Goal: Consume media (video, audio)

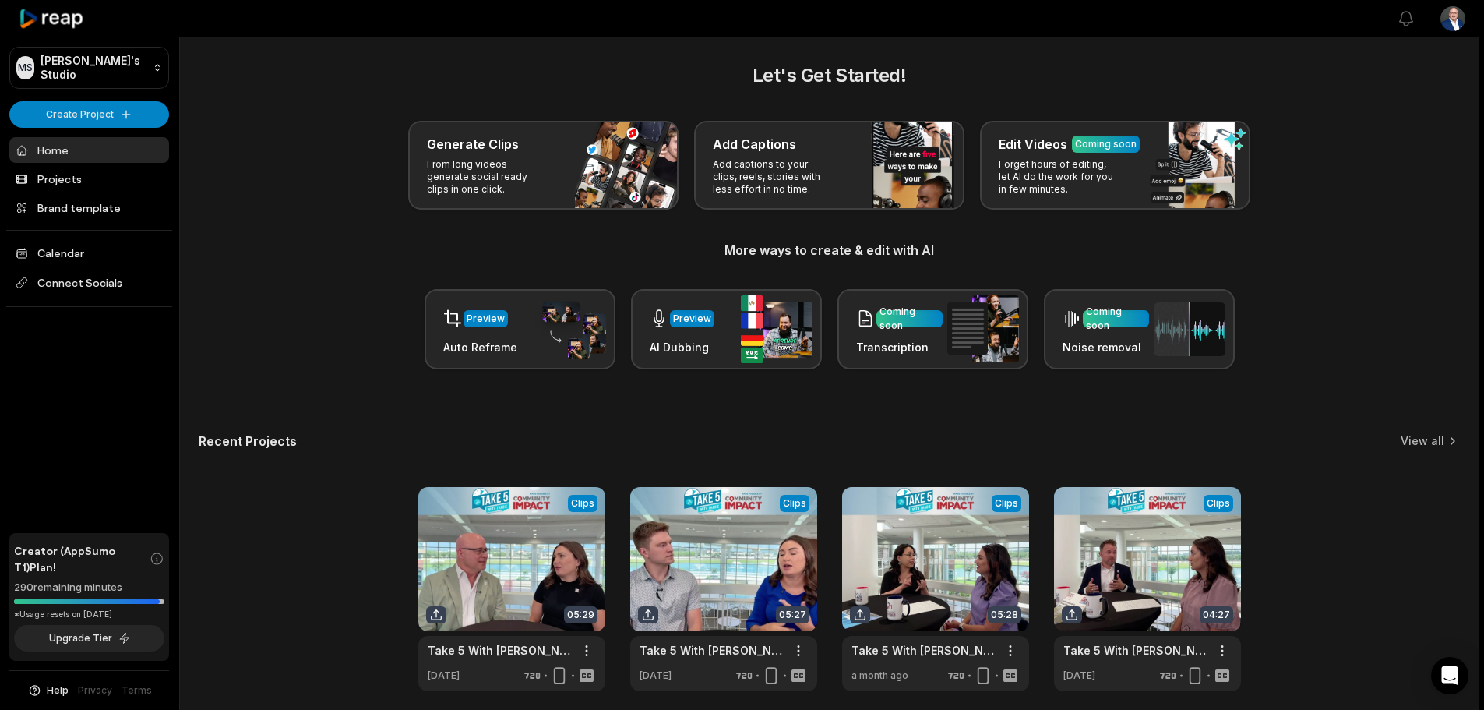
scroll to position [68, 0]
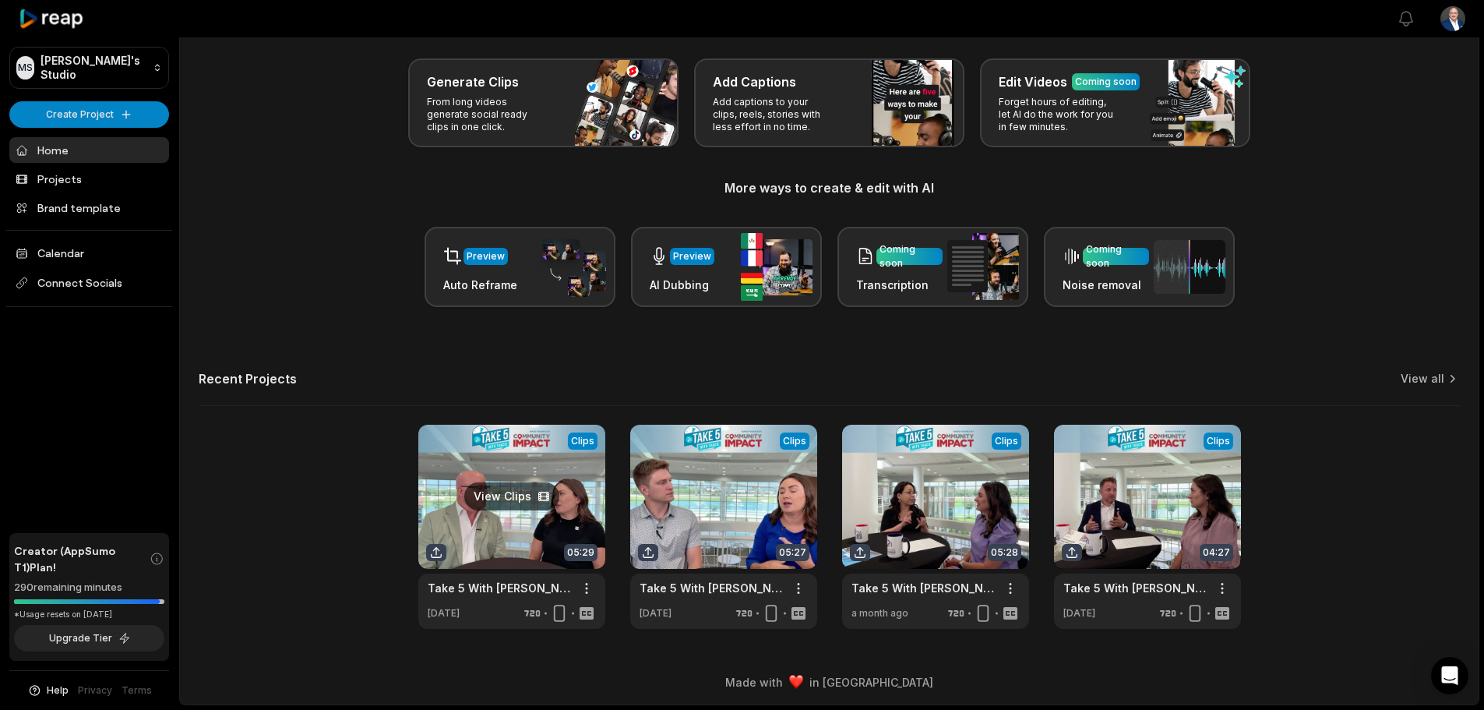
click at [520, 493] on link at bounding box center [511, 527] width 187 height 204
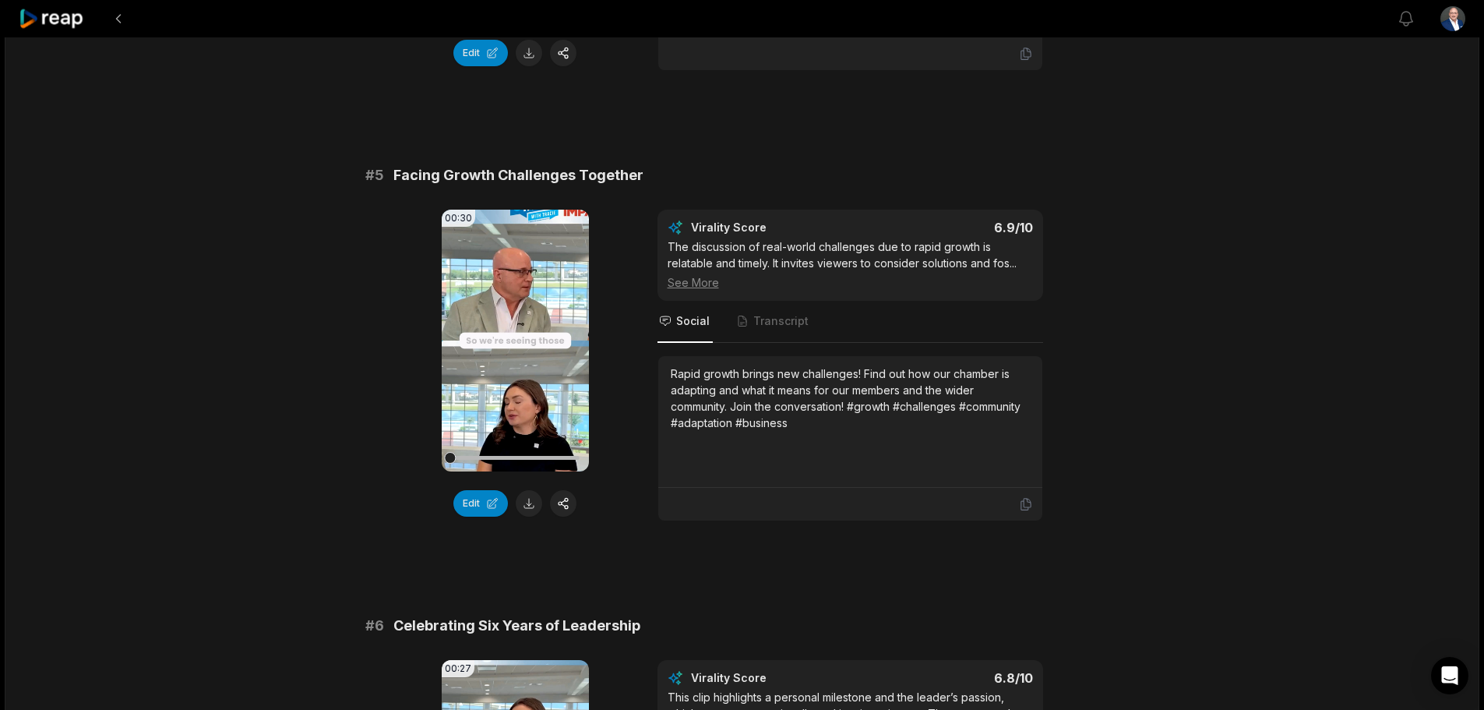
scroll to position [1792, 0]
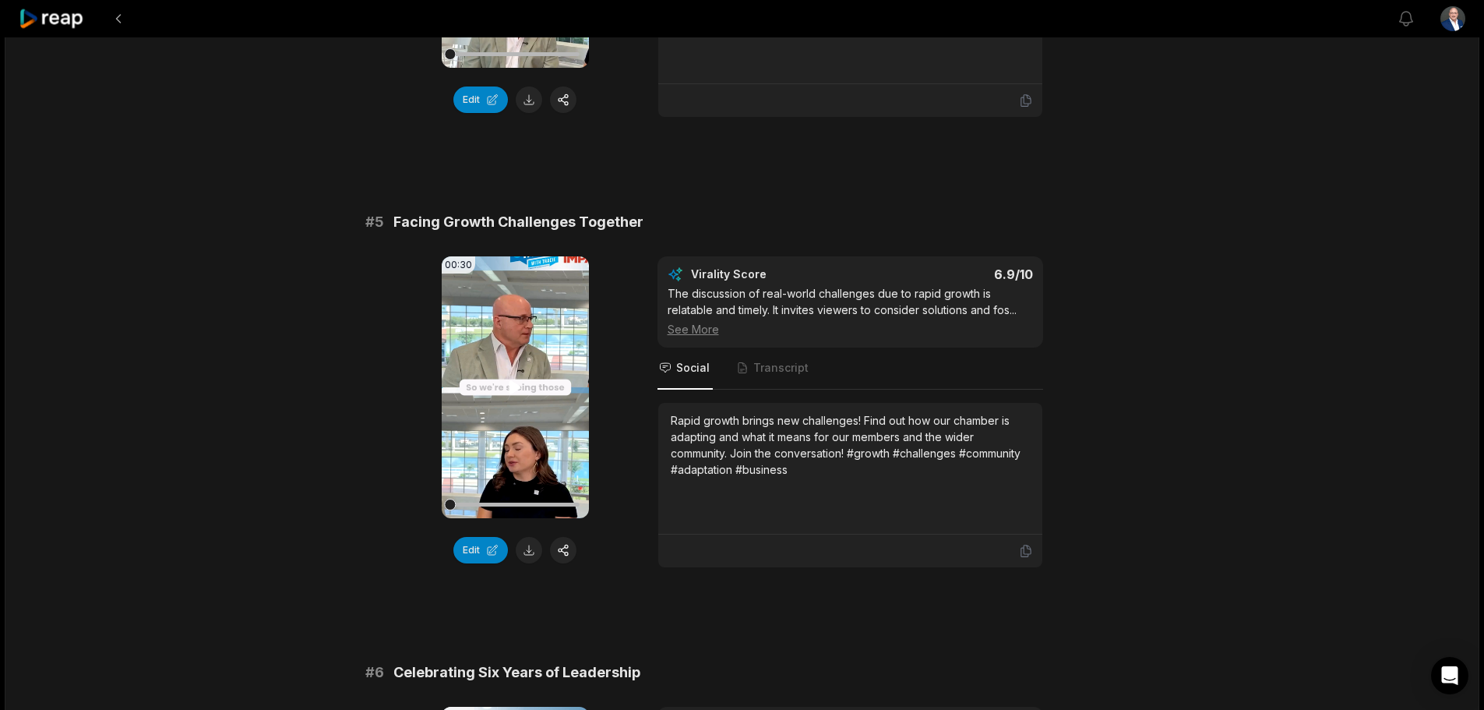
click at [515, 389] on icon at bounding box center [515, 386] width 12 height 13
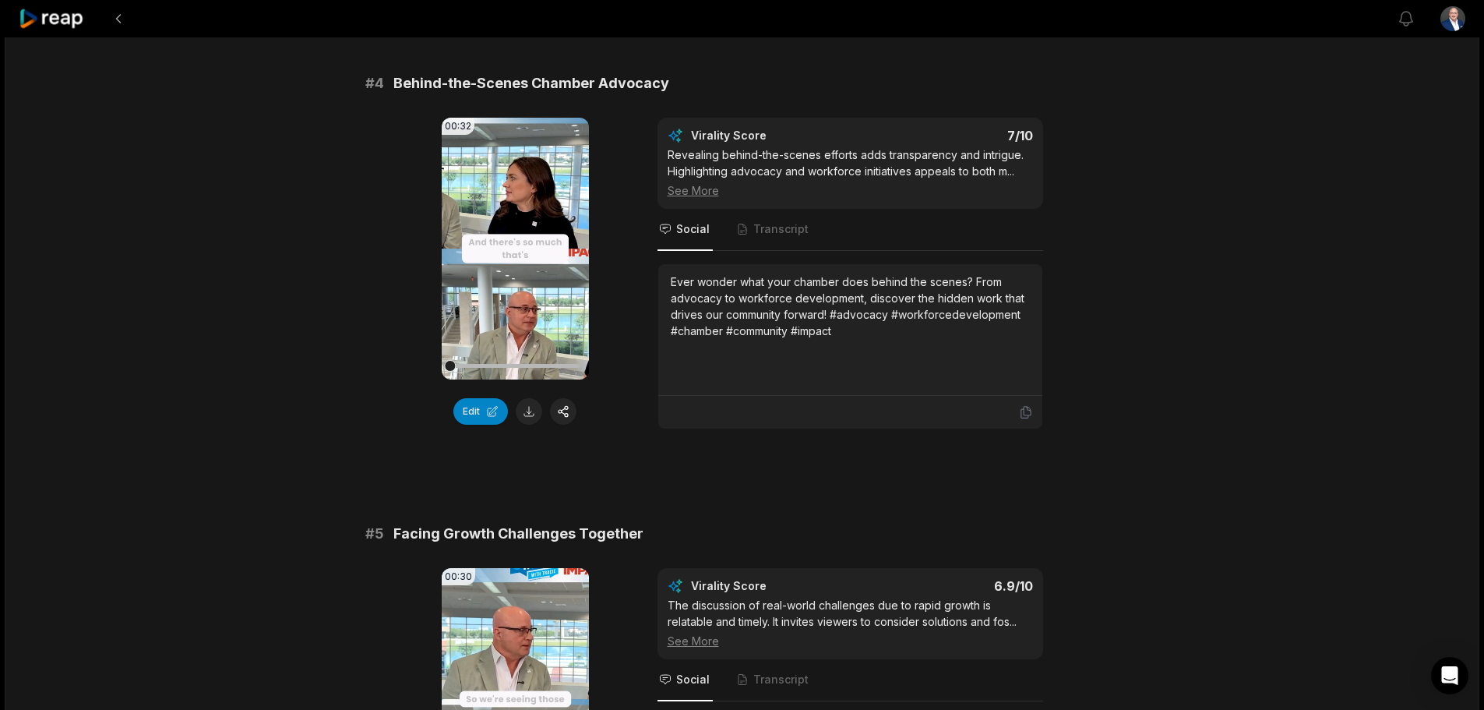
scroll to position [1402, 0]
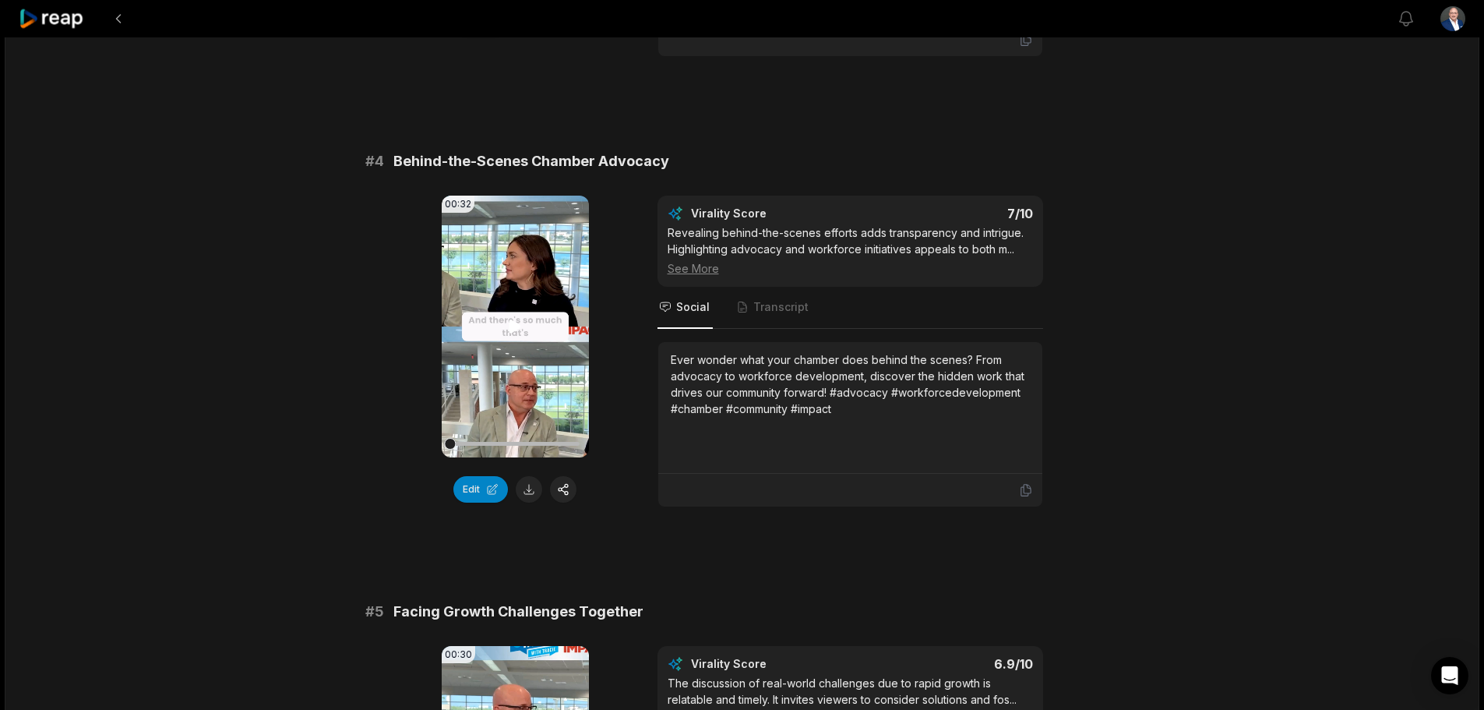
click at [517, 323] on icon at bounding box center [515, 326] width 19 height 19
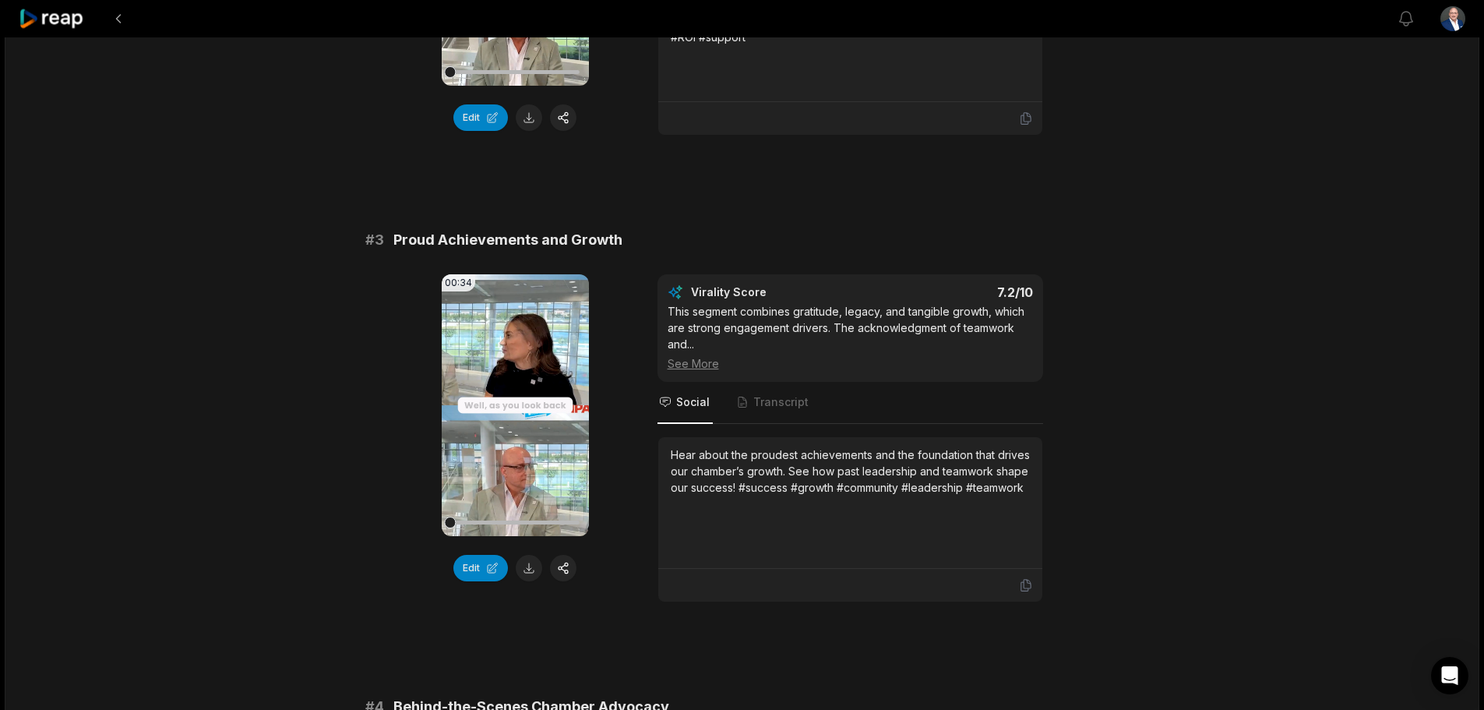
scroll to position [935, 0]
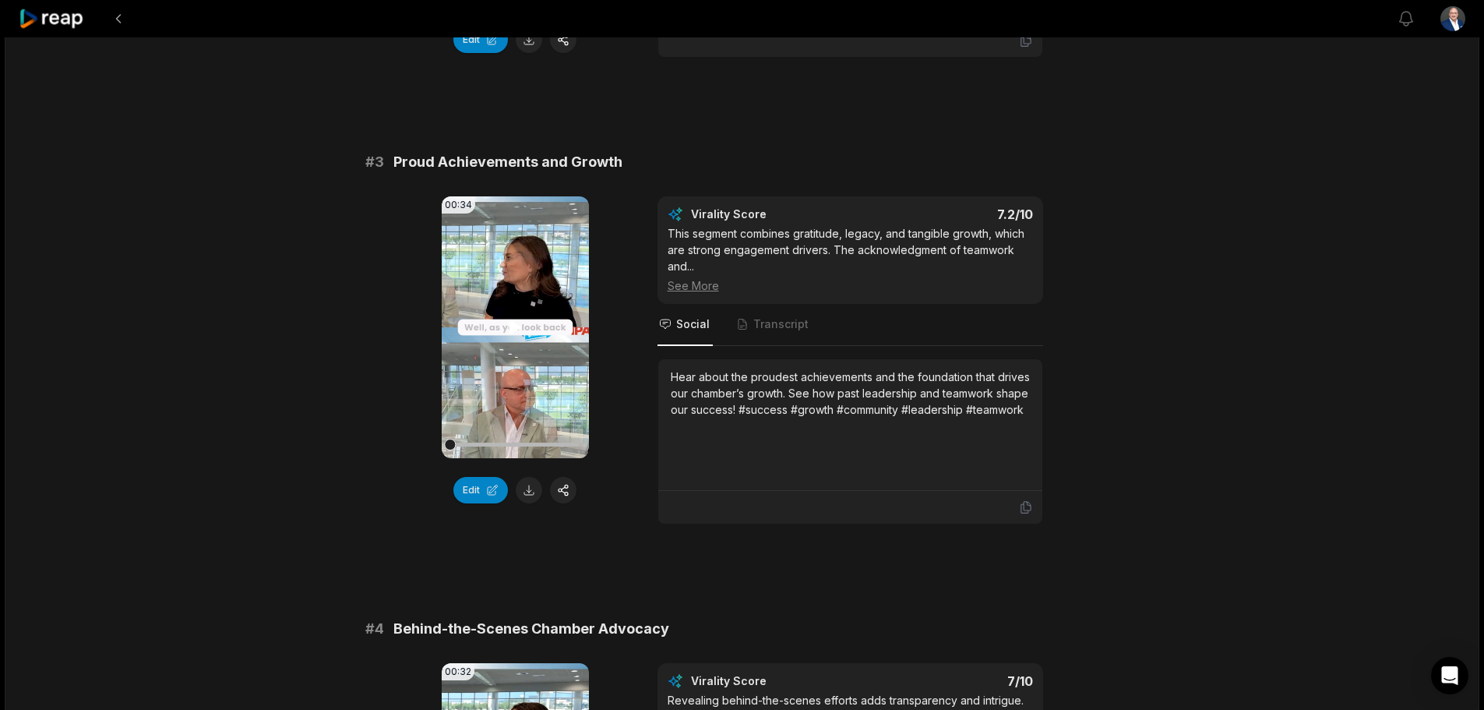
click at [515, 331] on icon at bounding box center [515, 326] width 12 height 13
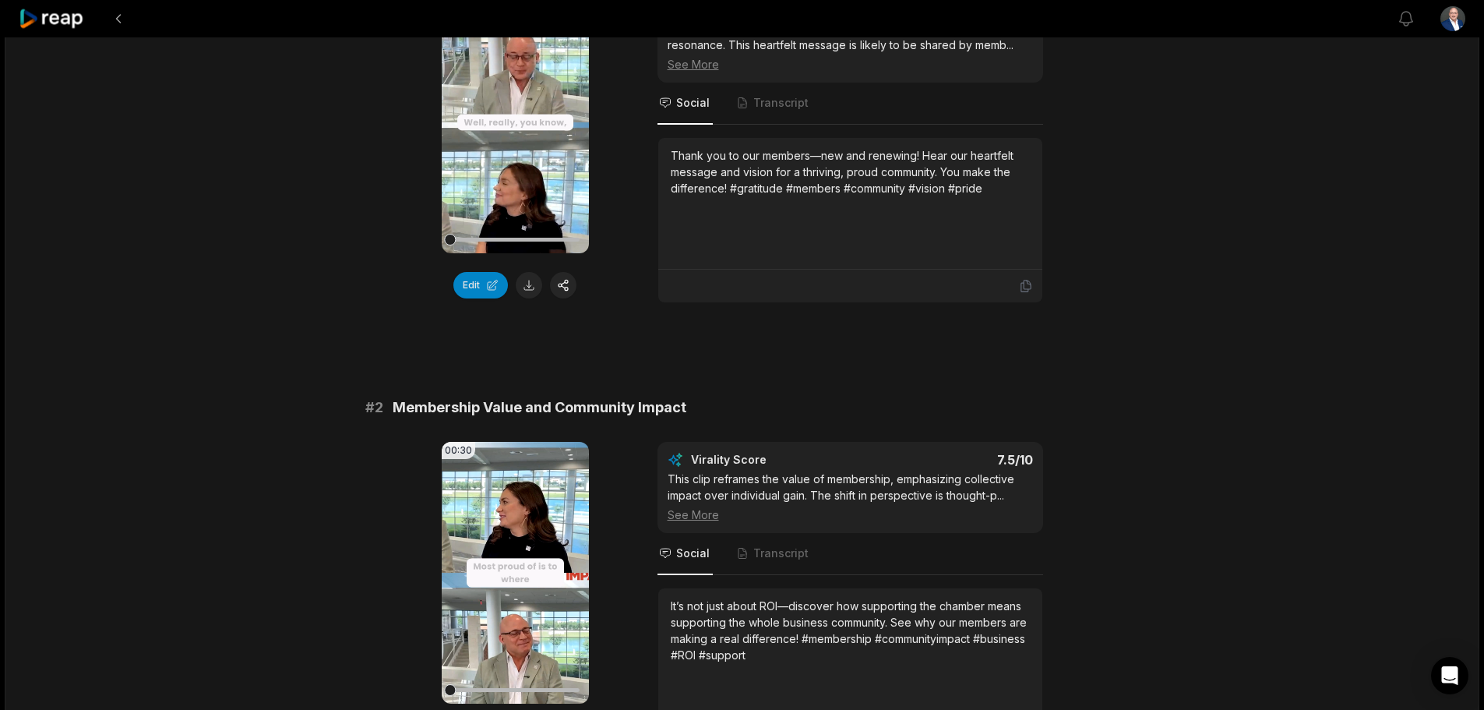
scroll to position [0, 0]
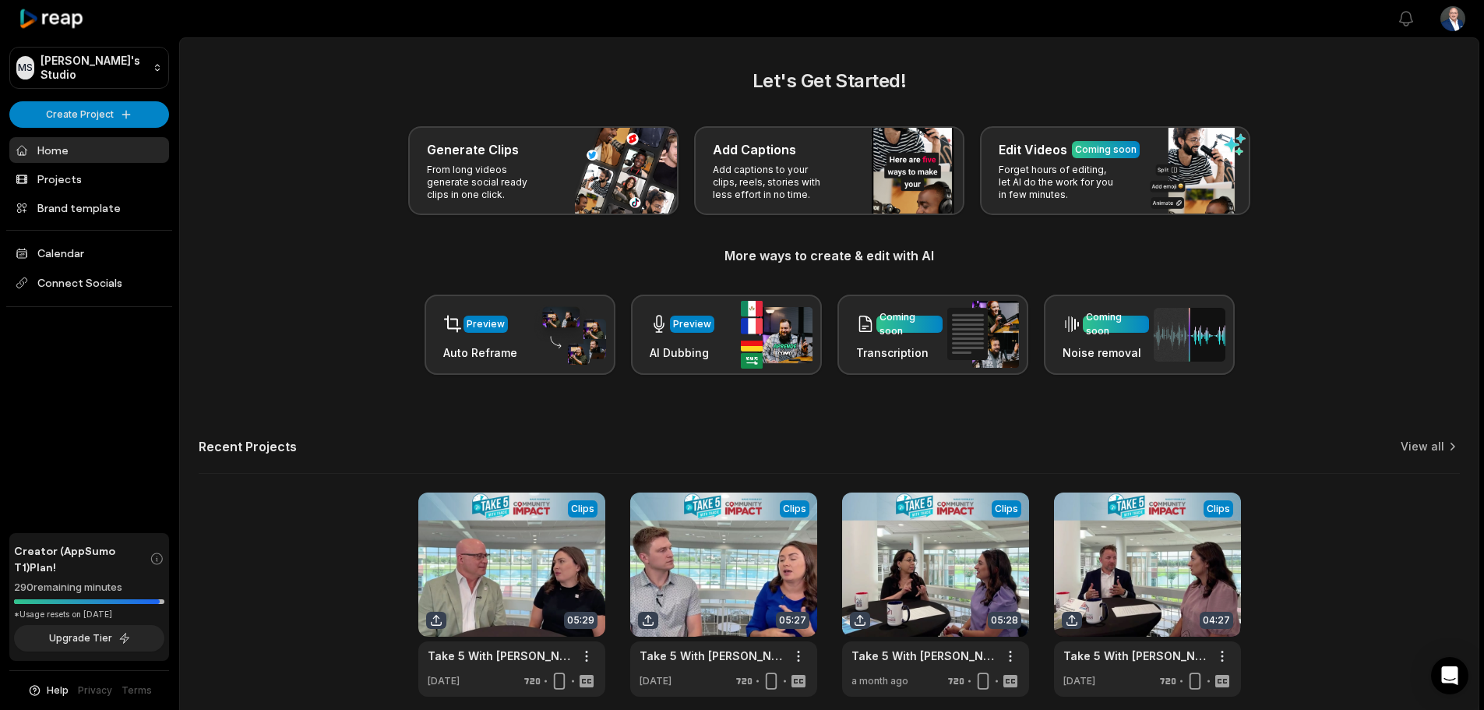
scroll to position [68, 0]
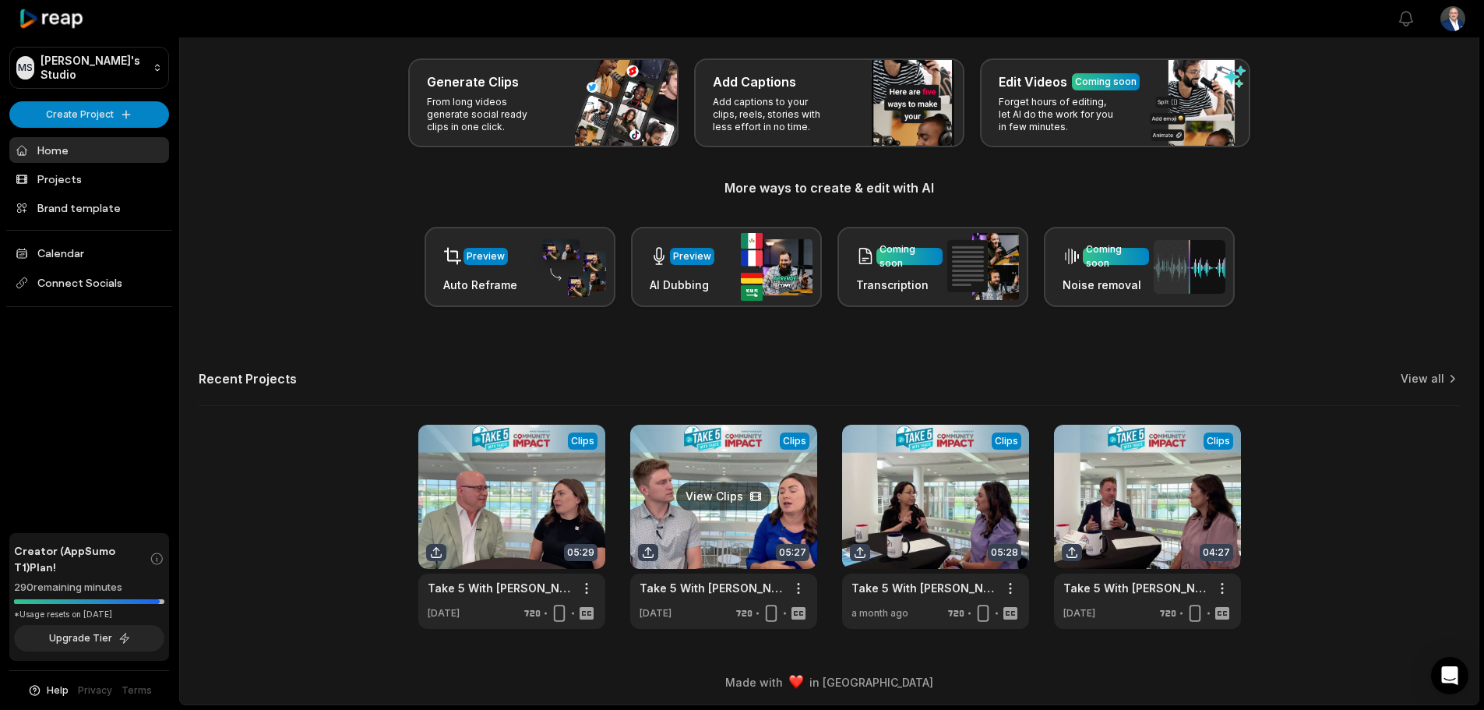
click at [728, 491] on link at bounding box center [723, 527] width 187 height 204
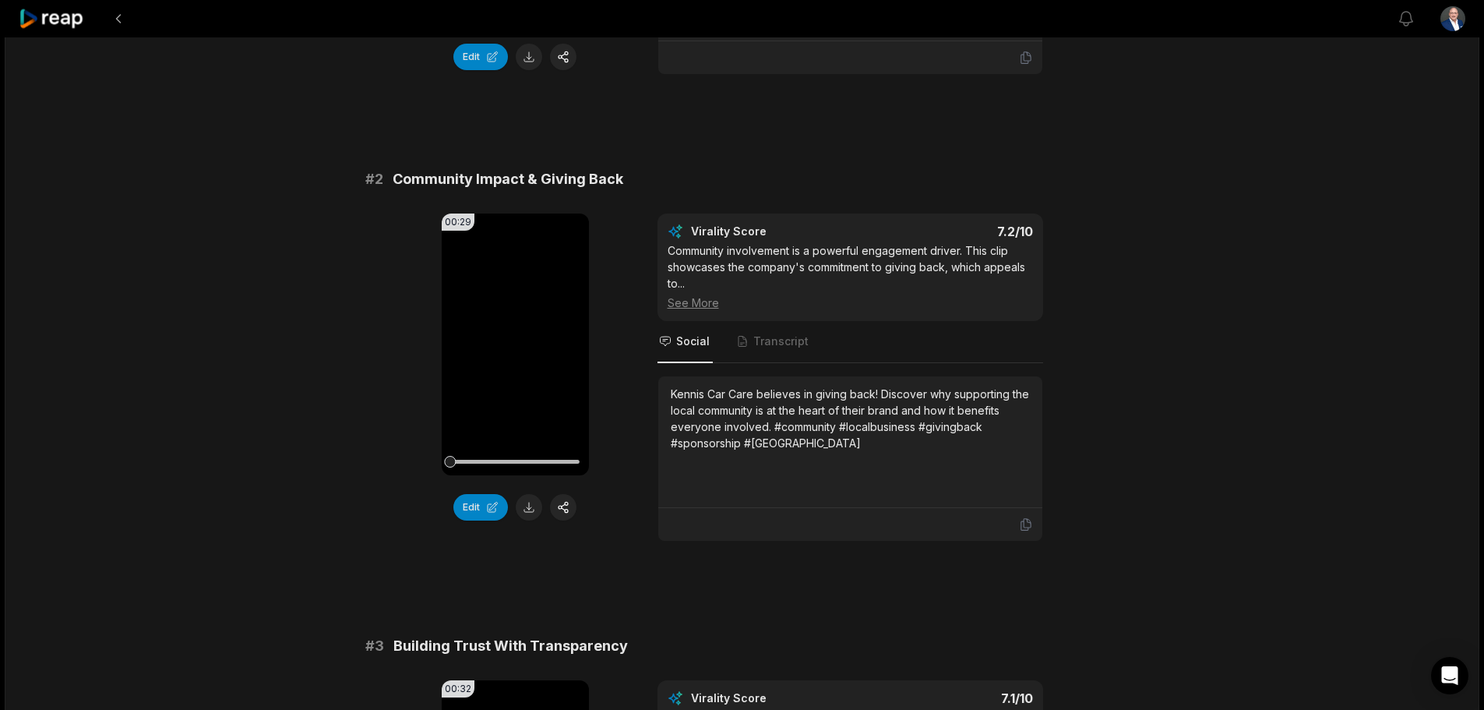
scroll to position [1013, 0]
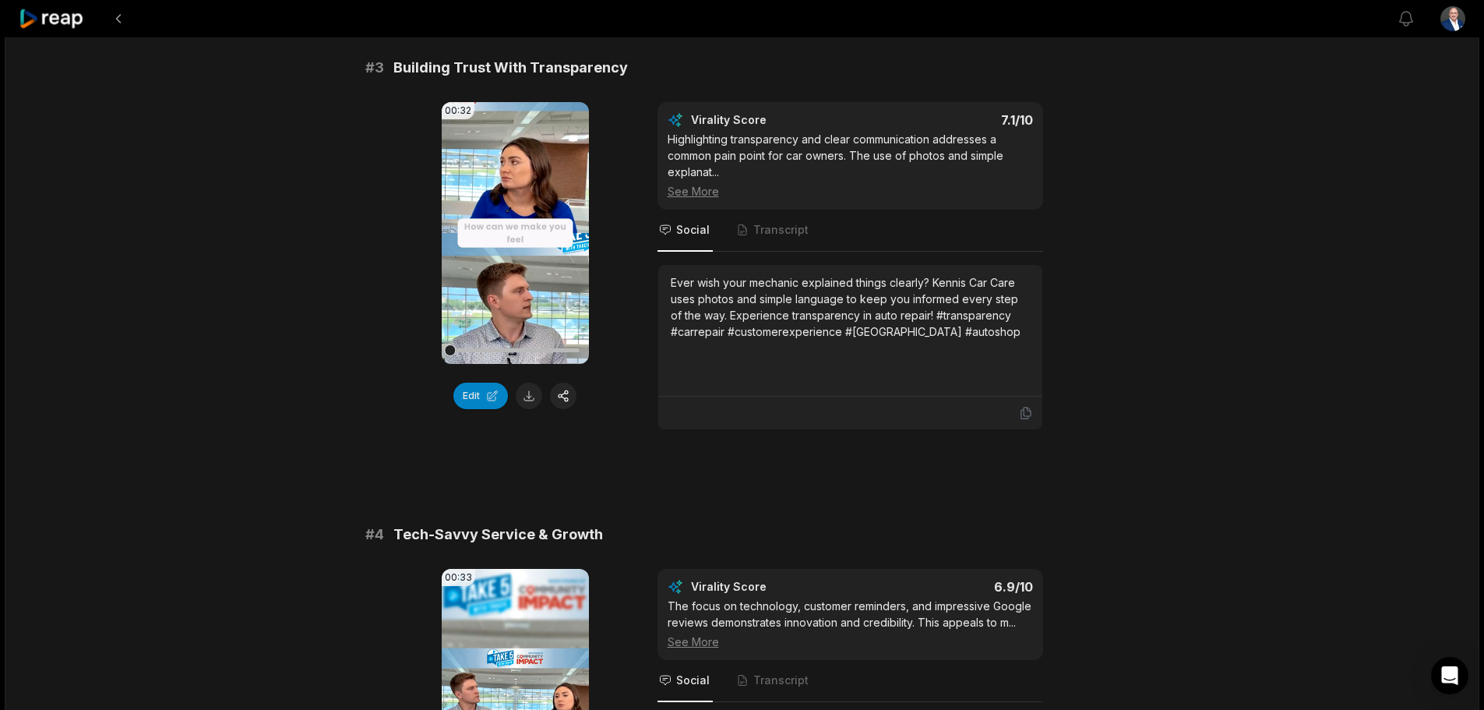
scroll to position [736, 0]
